Goal: Go to known website: Go to known website

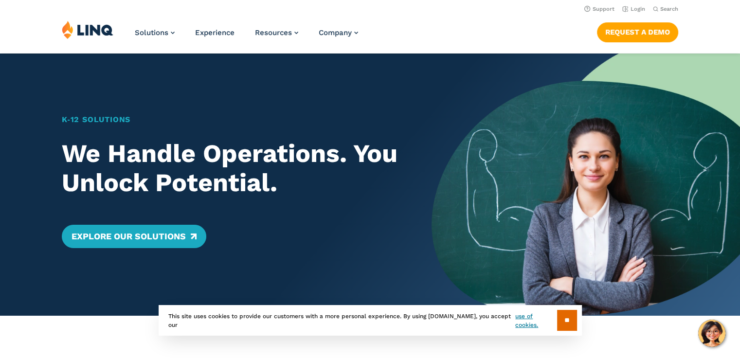
click at [96, 29] on img at bounding box center [88, 29] width 52 height 18
click at [638, 9] on link "Login" at bounding box center [633, 9] width 23 height 6
